Goal: Feedback & Contribution: Contribute content

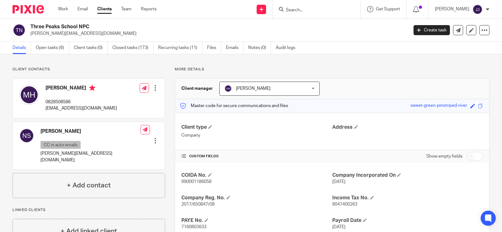
click at [288, 8] on input "Search" at bounding box center [313, 11] width 56 height 6
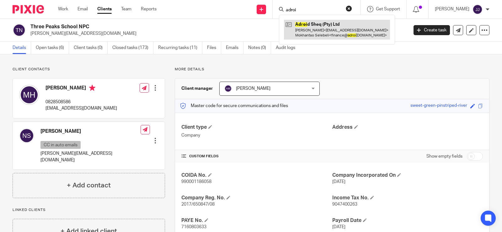
type input "adroi"
click at [325, 36] on link at bounding box center [337, 29] width 106 height 19
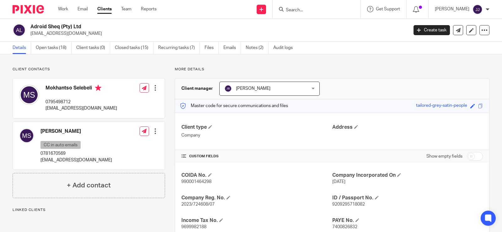
click at [187, 182] on span "990001464298" at bounding box center [196, 181] width 30 height 4
copy span "990001464298"
click at [192, 205] on span "2023/724608/07" at bounding box center [197, 204] width 33 height 4
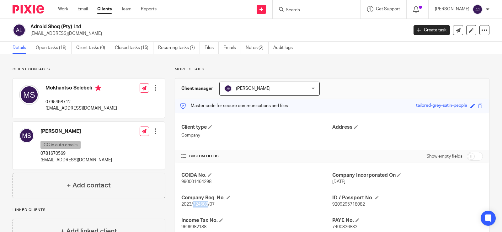
click at [192, 205] on span "2023/724608/07" at bounding box center [197, 204] width 33 height 4
drag, startPoint x: 192, startPoint y: 205, endPoint x: 214, endPoint y: 210, distance: 23.2
click at [223, 209] on div "COIDA No. 990001464298 Company Incorporated On 4 May 2023 Company Reg. No. 2023…" at bounding box center [332, 223] width 314 height 122
click at [198, 207] on p "2023/724608/07" at bounding box center [256, 204] width 151 height 6
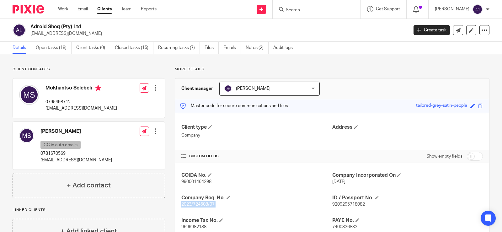
click at [198, 207] on p "2023/724608/07" at bounding box center [256, 204] width 151 height 6
copy p "2023/724608/07"
click at [187, 182] on span "990001464298" at bounding box center [196, 181] width 30 height 4
copy span "990001464298"
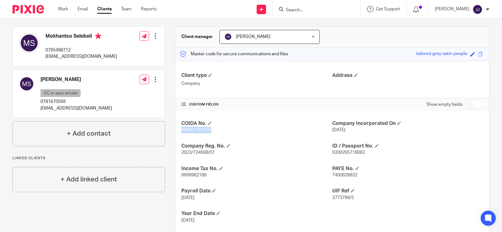
scroll to position [63, 0]
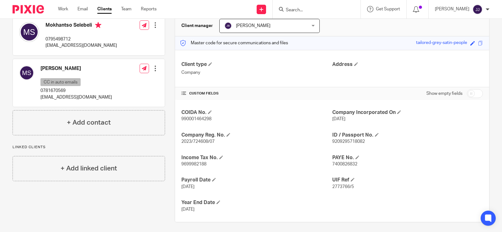
drag, startPoint x: 160, startPoint y: 219, endPoint x: 152, endPoint y: 226, distance: 11.1
click at [158, 221] on div "Client contacts Mabatho Selebeli CC in auto emails 0781670569 lesekelemk@gmail.…" at bounding box center [84, 113] width 162 height 218
click at [302, 7] on form at bounding box center [318, 9] width 67 height 8
click at [311, 5] on div at bounding box center [317, 9] width 88 height 19
click at [302, 8] on input "Search" at bounding box center [313, 11] width 56 height 6
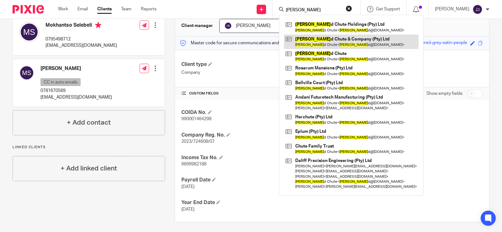
type input "rowlan"
click at [320, 45] on link at bounding box center [351, 42] width 135 height 14
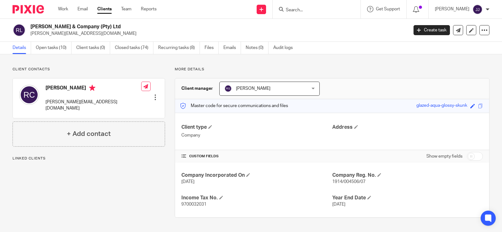
click at [343, 180] on span "1914/004506/07" at bounding box center [348, 181] width 33 height 4
click at [395, 189] on div "Company Incorporated On 7 Sep 1914 Company Reg. No. 1914/004506/07 Income Tax N…" at bounding box center [332, 189] width 314 height 55
click at [295, 9] on input "Search" at bounding box center [313, 11] width 56 height 6
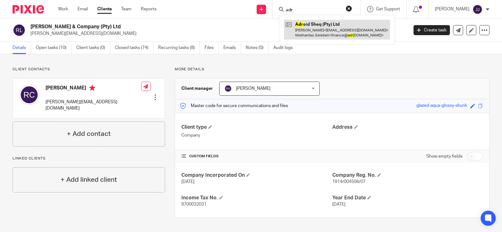
type input "adr"
click at [331, 26] on link at bounding box center [337, 29] width 106 height 19
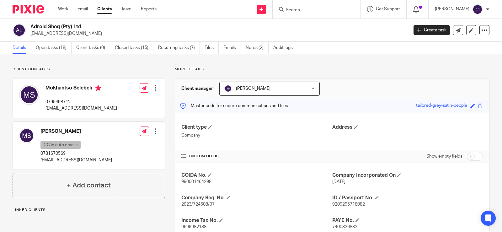
click at [261, 47] on link "Notes (2)" at bounding box center [257, 48] width 23 height 12
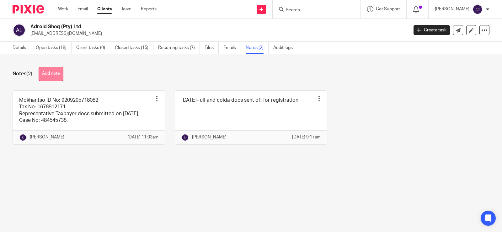
click at [59, 72] on button "Add note" at bounding box center [51, 74] width 25 height 14
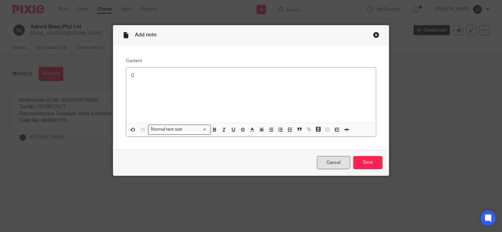
click at [327, 164] on link "Cancel" at bounding box center [333, 162] width 33 height 13
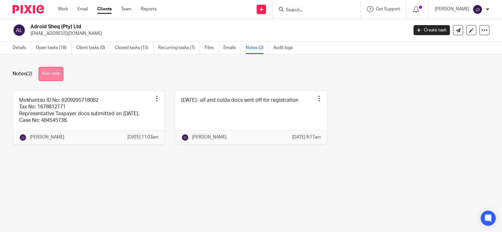
click at [41, 72] on button "Add note" at bounding box center [51, 74] width 25 height 14
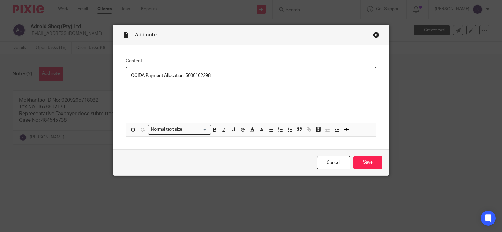
drag, startPoint x: 184, startPoint y: 75, endPoint x: 260, endPoint y: 86, distance: 77.3
click at [185, 76] on p "COIDA Payment Allocation, 5000162298" at bounding box center [251, 75] width 240 height 6
click at [211, 89] on div "COIDA Payment Allocation, 5000162298" at bounding box center [251, 94] width 250 height 55
click at [183, 77] on p "COIDA Payment Allocation, 5000162298" at bounding box center [251, 75] width 240 height 6
drag, startPoint x: 242, startPoint y: 74, endPoint x: 214, endPoint y: 76, distance: 28.6
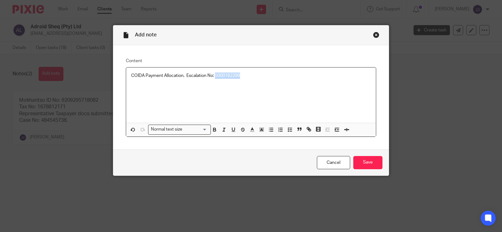
click at [214, 76] on p "COIDA Payment Allocation, Escalation No: 5000162298" at bounding box center [251, 75] width 240 height 6
click at [212, 132] on icon "button" at bounding box center [215, 130] width 6 height 6
click at [374, 171] on div "Cancel Save" at bounding box center [250, 162] width 275 height 26
click at [365, 163] on input "Save" at bounding box center [367, 162] width 29 height 13
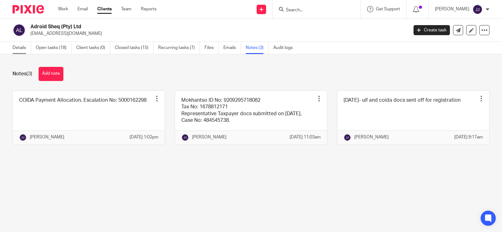
click at [24, 49] on link "Details" at bounding box center [22, 48] width 19 height 12
